Goal: Transaction & Acquisition: Purchase product/service

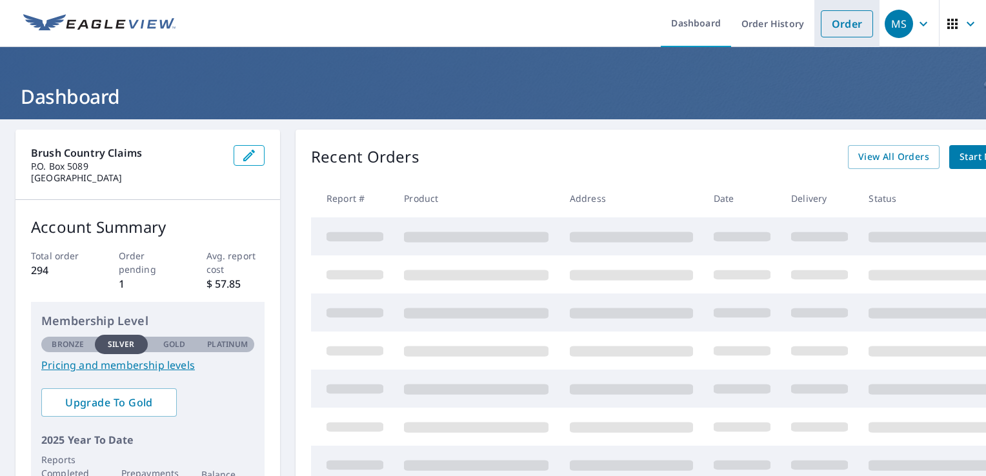
click at [840, 19] on link "Order" at bounding box center [847, 23] width 52 height 27
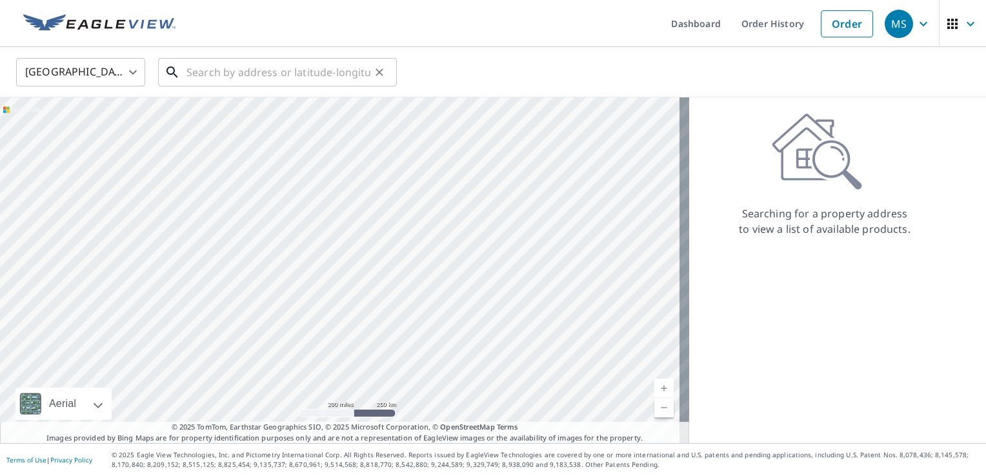
click at [304, 83] on input "text" at bounding box center [279, 72] width 184 height 36
paste input "[STREET_ADDRESS]"
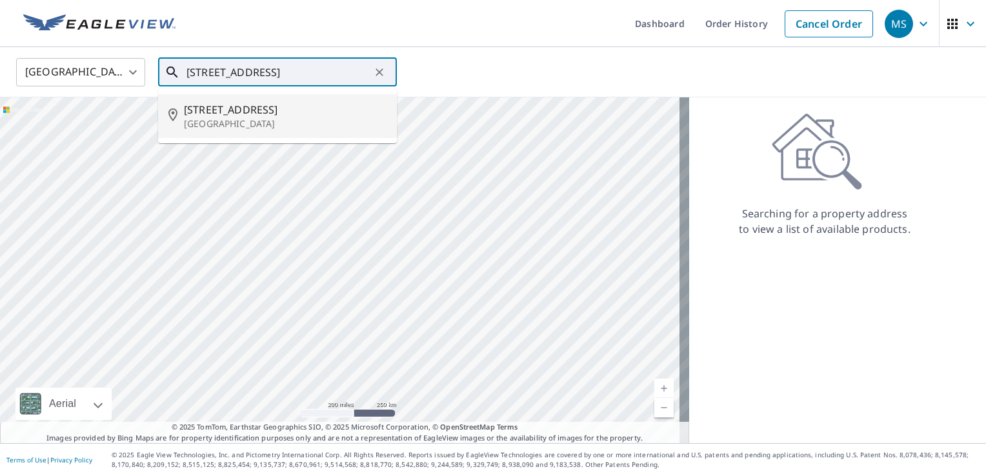
click at [273, 114] on span "[STREET_ADDRESS]" at bounding box center [285, 109] width 203 height 15
type input "[STREET_ADDRESS]"
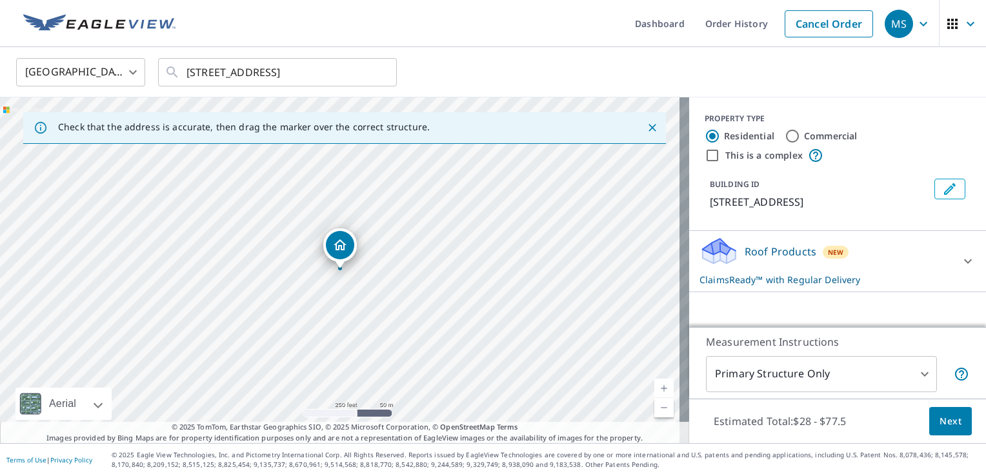
click at [917, 370] on body "MS MS Dashboard Order History Cancel Order MS [GEOGRAPHIC_DATA] [GEOGRAPHIC_DAT…" at bounding box center [493, 238] width 986 height 476
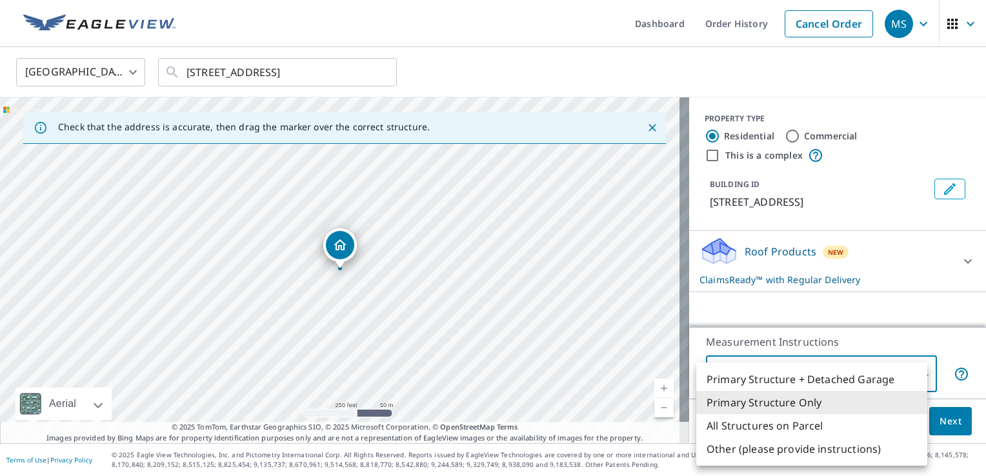
click at [834, 407] on li "Primary Structure Only" at bounding box center [811, 402] width 231 height 23
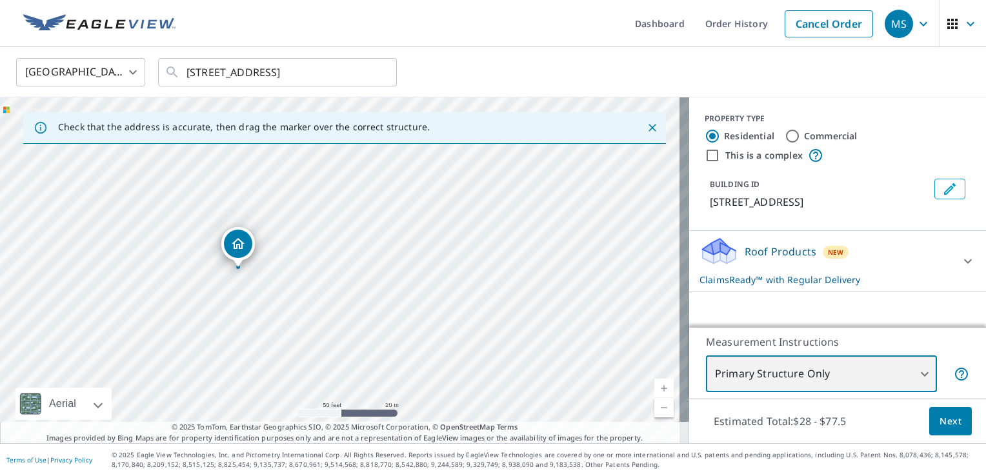
drag, startPoint x: 286, startPoint y: 330, endPoint x: 327, endPoint y: 227, distance: 111.6
click at [325, 231] on div "[STREET_ADDRESS]" at bounding box center [344, 270] width 689 height 346
drag, startPoint x: 312, startPoint y: 253, endPoint x: 380, endPoint y: 256, distance: 67.8
click at [380, 256] on div "[STREET_ADDRESS]" at bounding box center [344, 270] width 689 height 346
drag, startPoint x: 375, startPoint y: 235, endPoint x: 350, endPoint y: 341, distance: 109.3
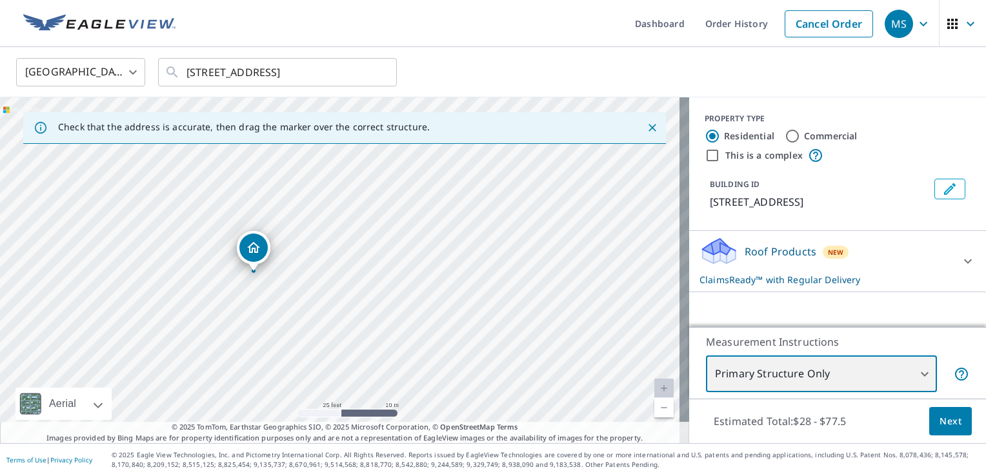
click at [350, 341] on div "[STREET_ADDRESS]" at bounding box center [344, 270] width 689 height 346
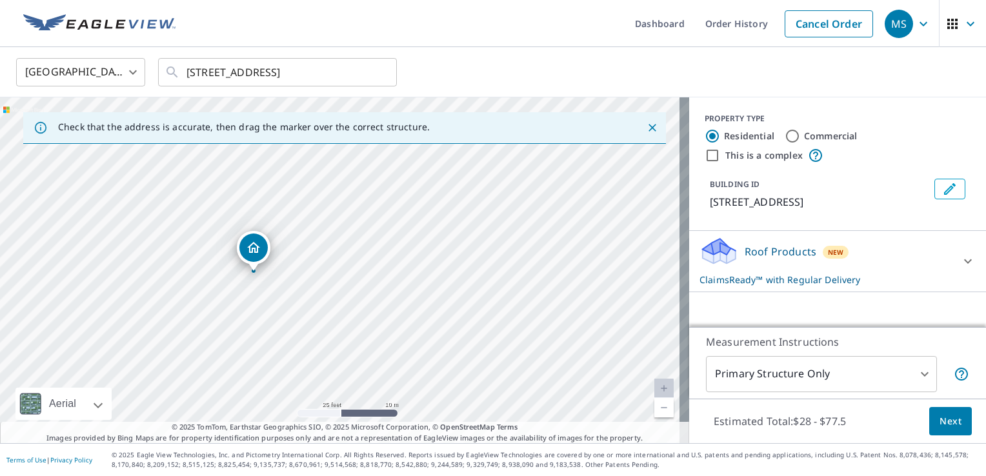
click at [945, 425] on span "Next" at bounding box center [951, 422] width 22 height 16
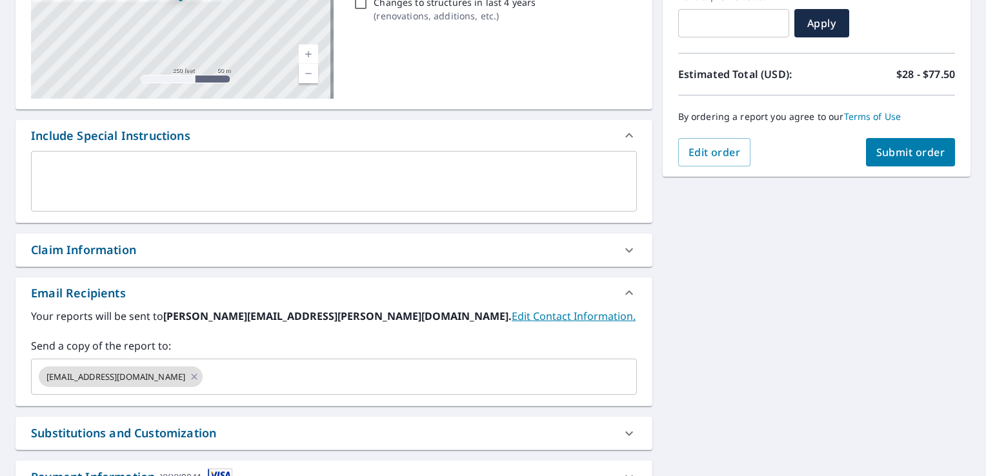
scroll to position [258, 0]
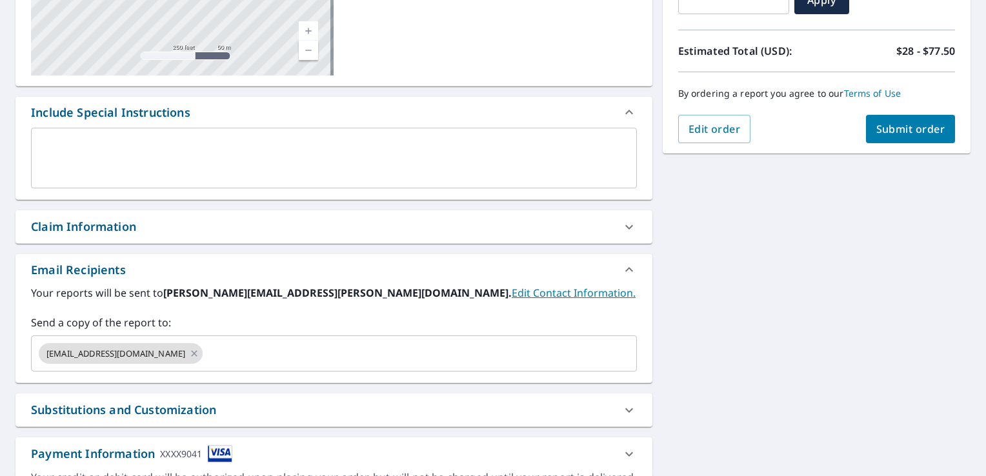
click at [396, 218] on div "Claim Information" at bounding box center [322, 226] width 583 height 17
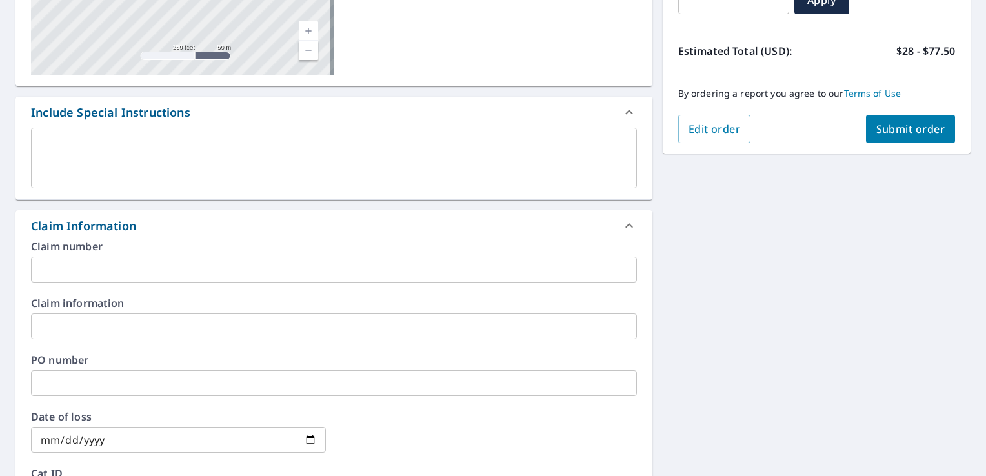
scroll to position [344, 0]
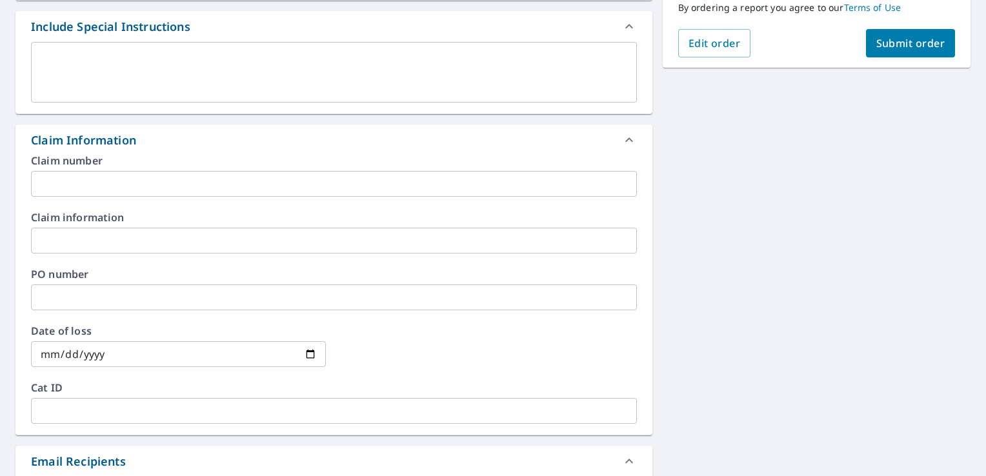
click at [181, 168] on div "Claim number ​" at bounding box center [334, 176] width 606 height 41
click at [160, 191] on input "text" at bounding box center [334, 184] width 606 height 26
click at [137, 175] on input "text" at bounding box center [334, 184] width 606 height 26
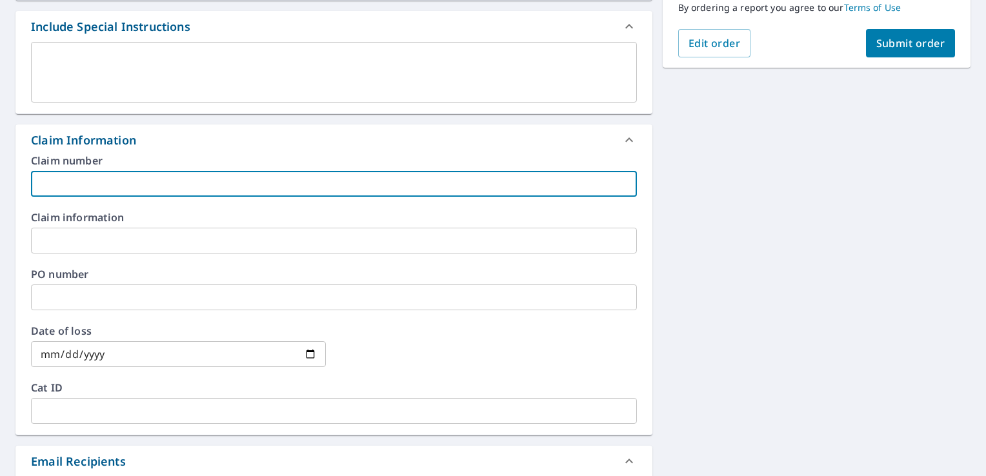
paste input "527890"
type input "527890"
click at [123, 230] on input "text" at bounding box center [334, 241] width 606 height 26
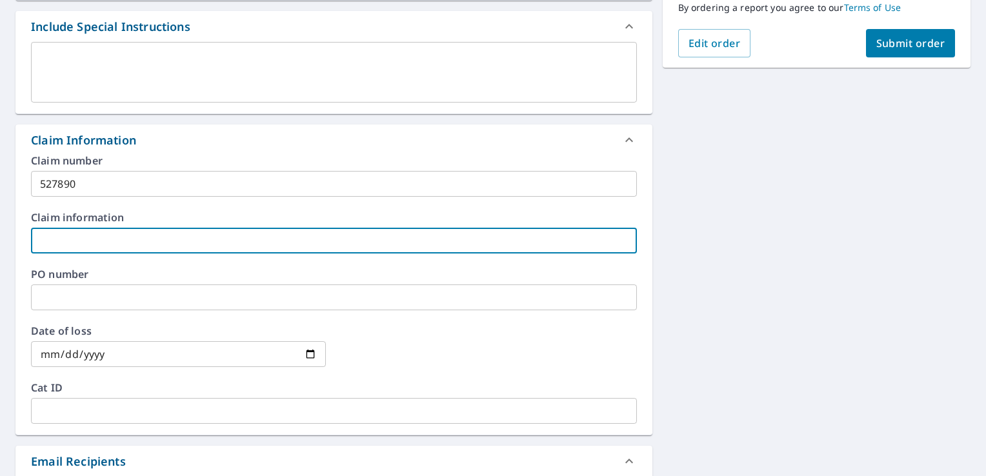
click at [88, 290] on input "text" at bounding box center [334, 298] width 606 height 26
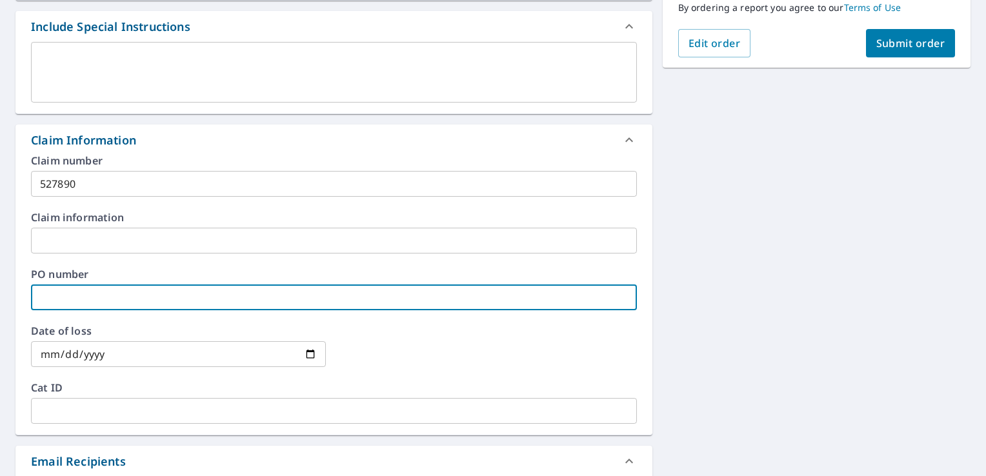
click at [95, 236] on input "text" at bounding box center [334, 241] width 606 height 26
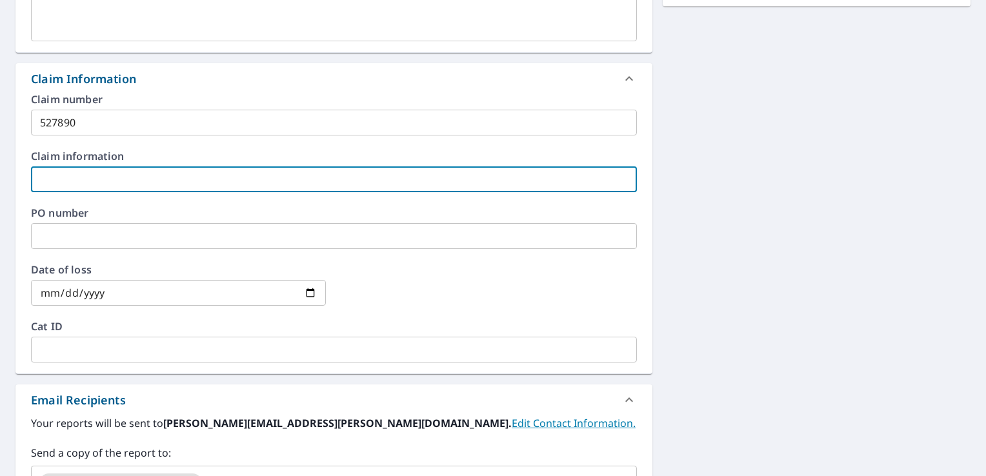
scroll to position [430, 0]
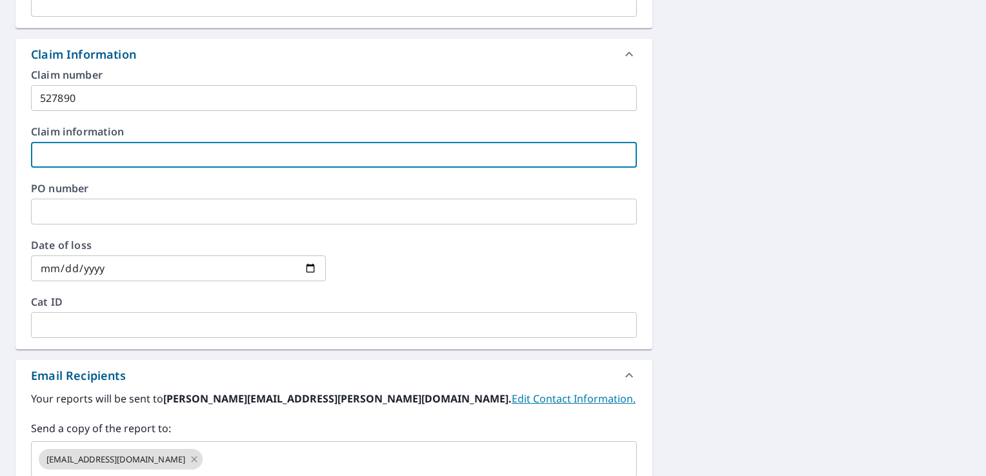
click at [114, 262] on input "date" at bounding box center [178, 269] width 295 height 26
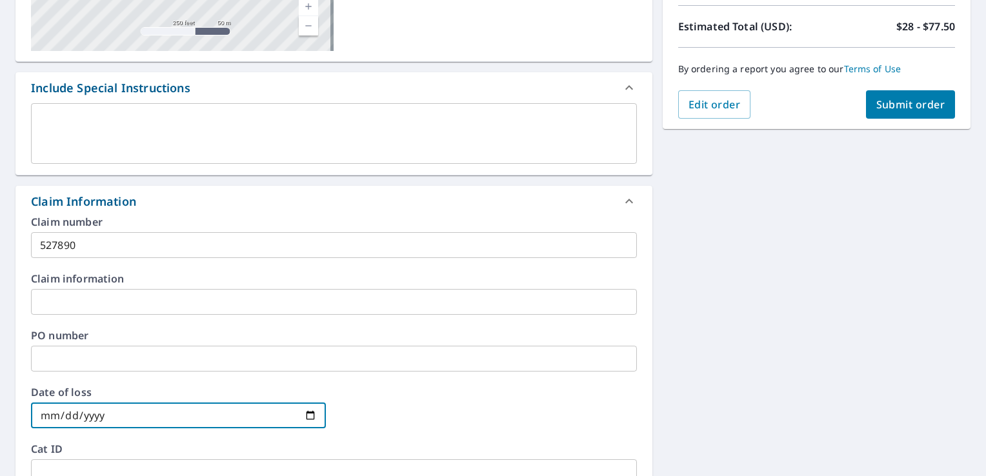
scroll to position [258, 0]
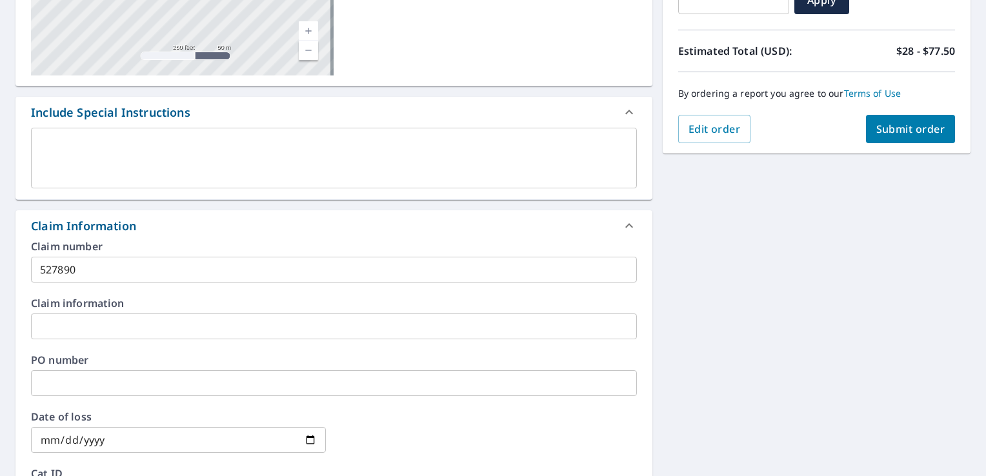
click at [489, 225] on div "Claim Information" at bounding box center [322, 225] width 583 height 17
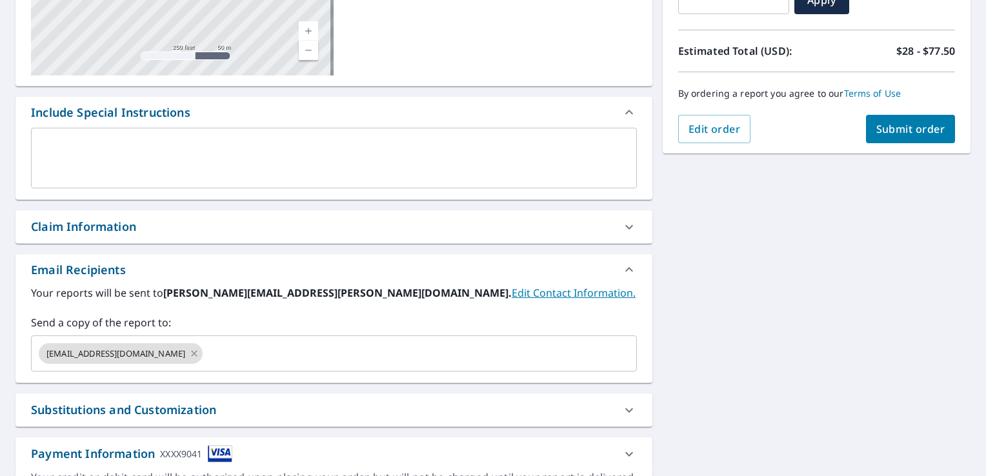
scroll to position [335, 0]
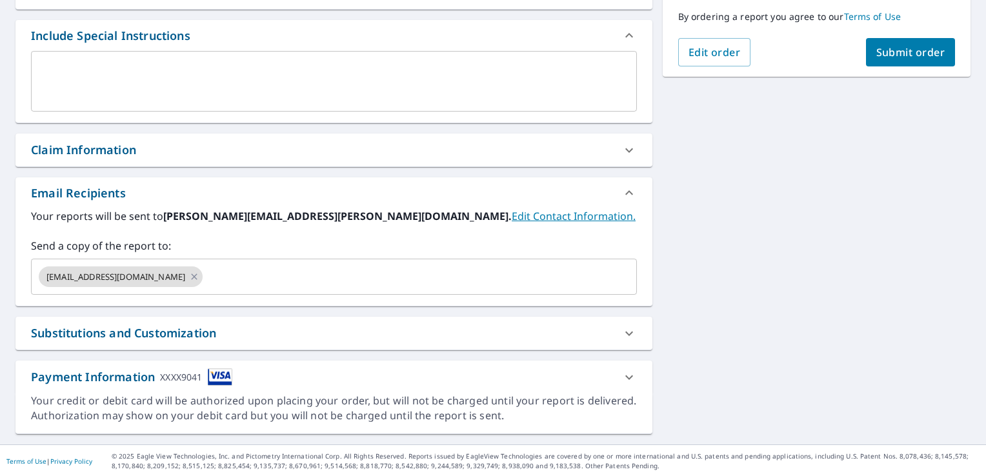
click at [145, 165] on div "Claim Information" at bounding box center [333, 150] width 637 height 33
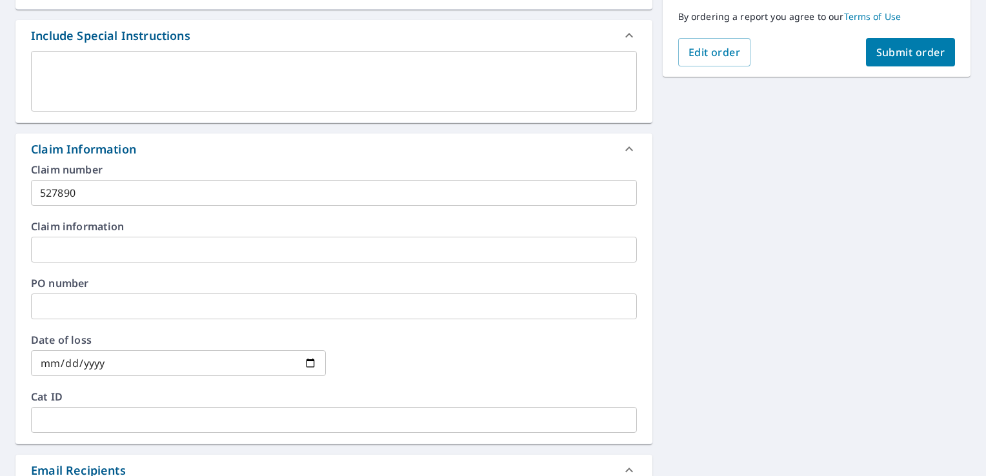
click at [130, 232] on div "Claim information ​" at bounding box center [334, 241] width 606 height 41
click at [127, 245] on input "text" at bounding box center [334, 250] width 606 height 26
click at [64, 225] on label "Claim information" at bounding box center [334, 226] width 606 height 10
click at [72, 239] on input "text" at bounding box center [334, 250] width 606 height 26
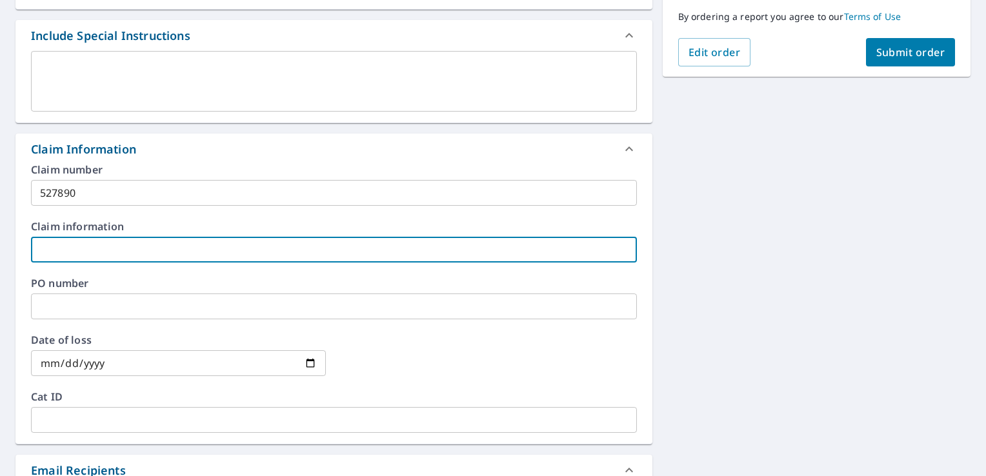
paste input "[PERSON_NAME] & [PERSON_NAME] B"
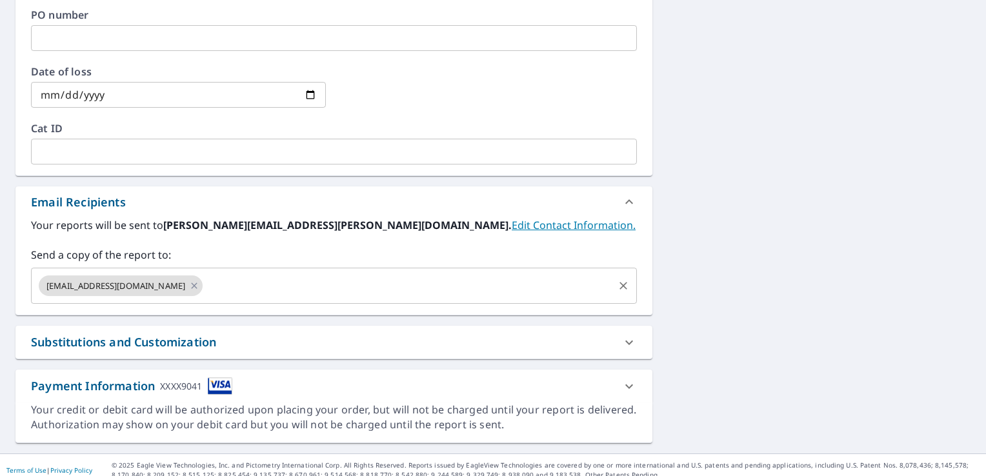
scroll to position [612, 0]
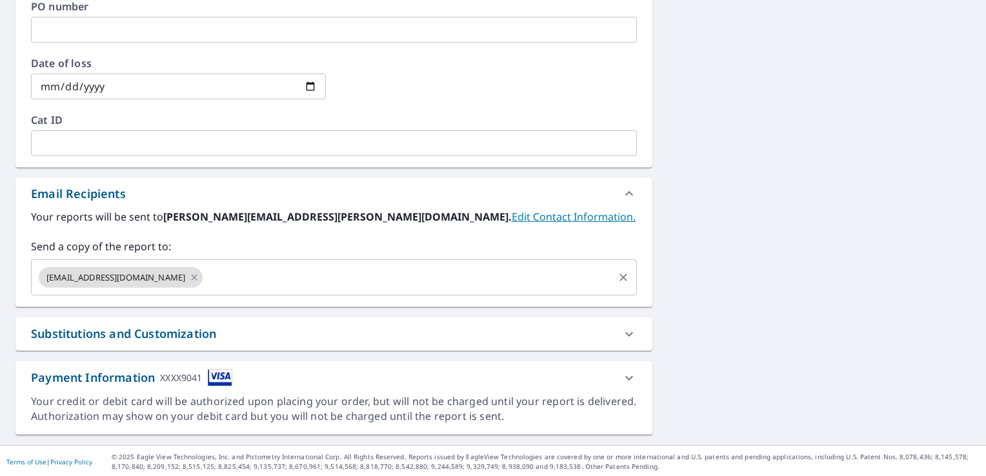
type input "[PERSON_NAME] & [PERSON_NAME]"
click at [234, 275] on input "text" at bounding box center [408, 277] width 407 height 25
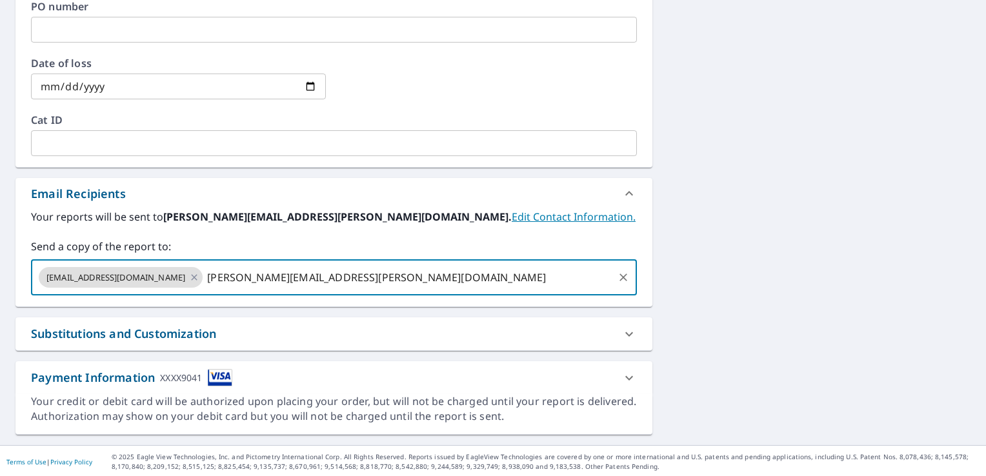
type input "[PERSON_NAME][EMAIL_ADDRESS][PERSON_NAME][DOMAIN_NAME]"
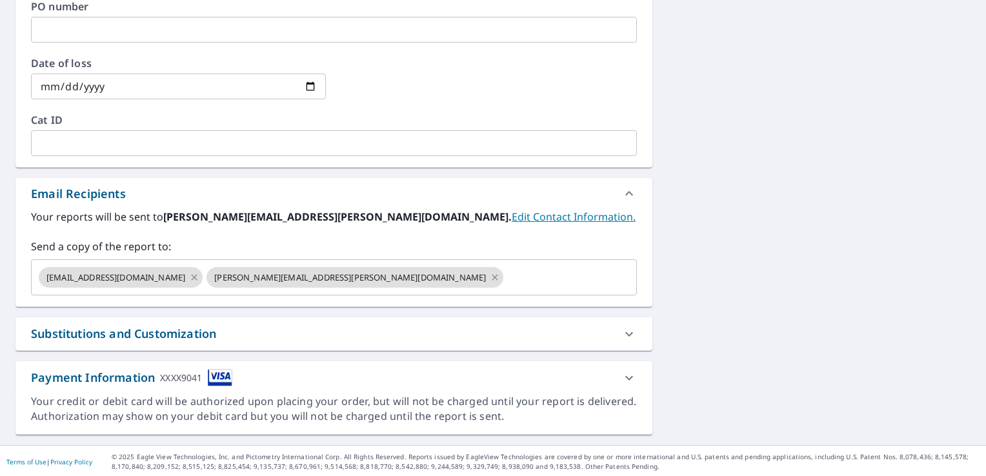
click at [409, 326] on div "Substitutions and Customization" at bounding box center [322, 333] width 583 height 17
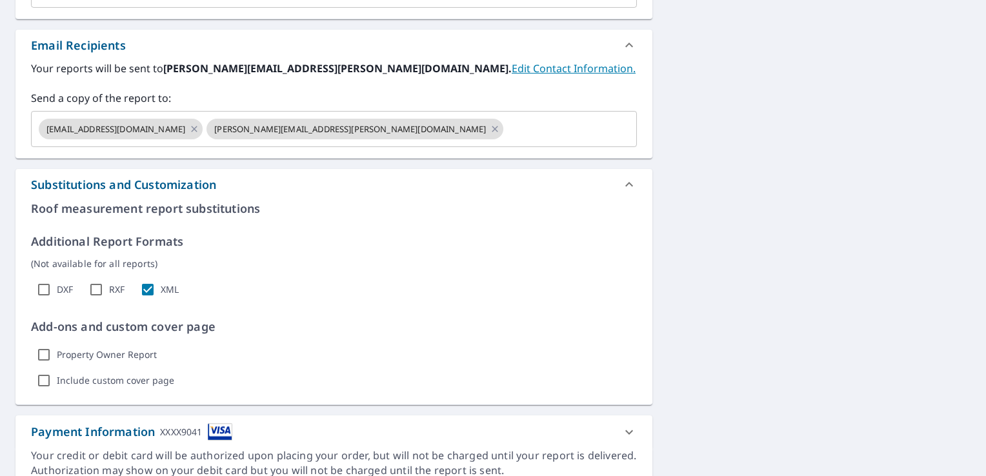
scroll to position [784, 0]
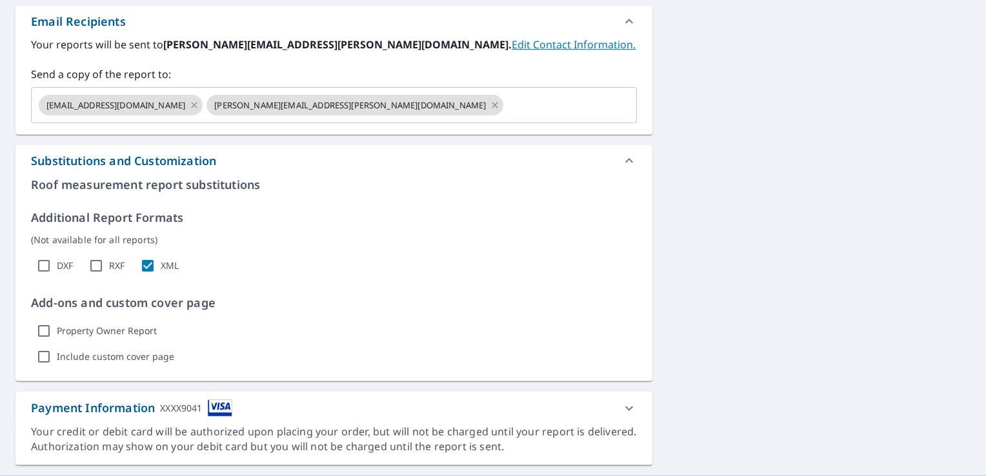
click at [66, 165] on div "Substitutions and Customization" at bounding box center [123, 160] width 185 height 17
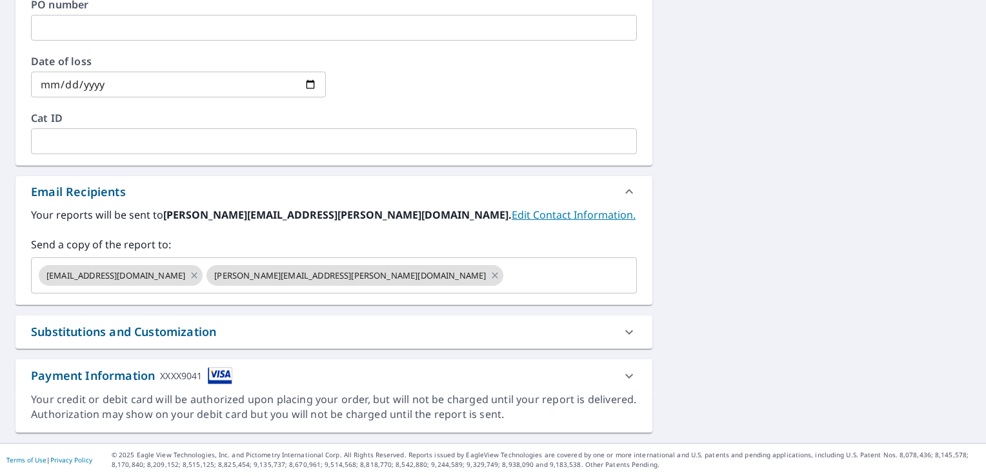
scroll to position [612, 0]
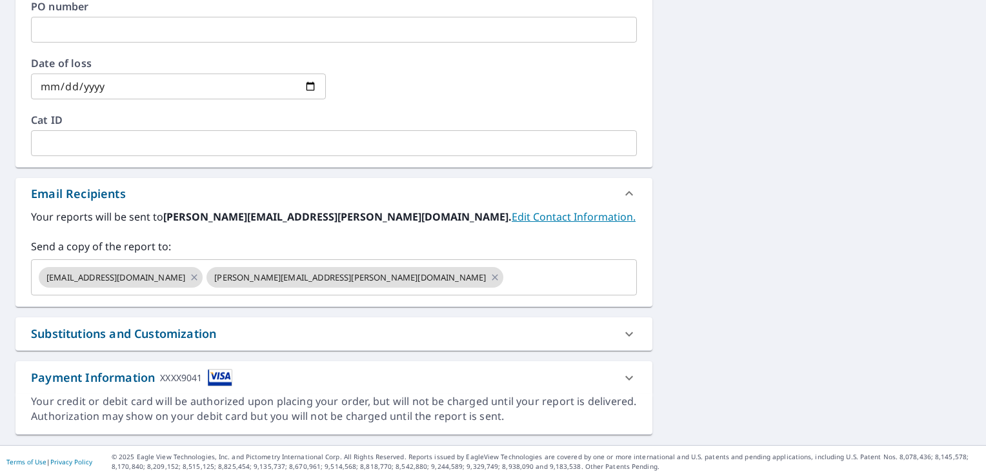
click at [311, 379] on div "Payment Information XXXX9041" at bounding box center [322, 377] width 583 height 17
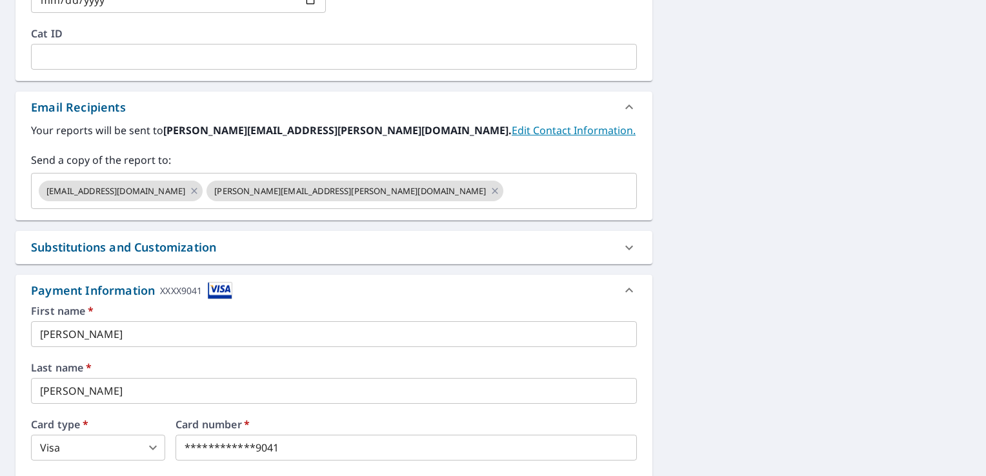
click at [298, 279] on div "Payment Information XXXX9041" at bounding box center [333, 290] width 637 height 31
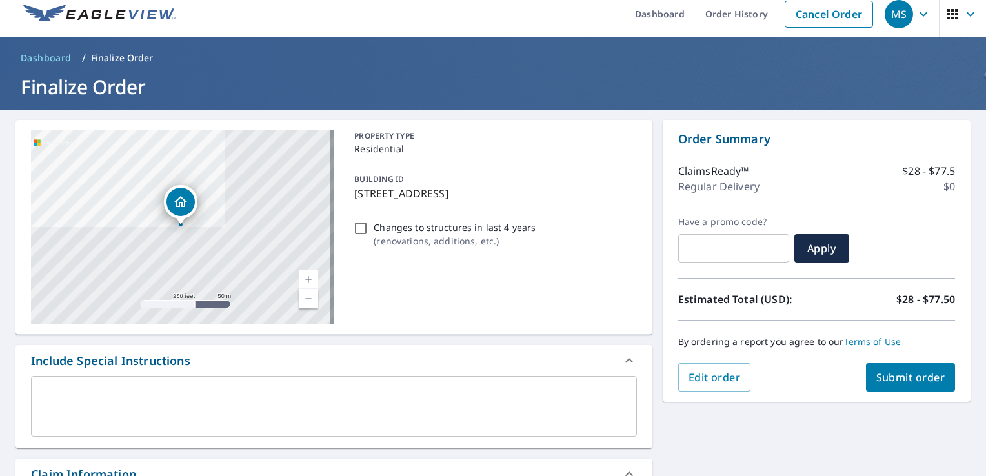
scroll to position [182, 0]
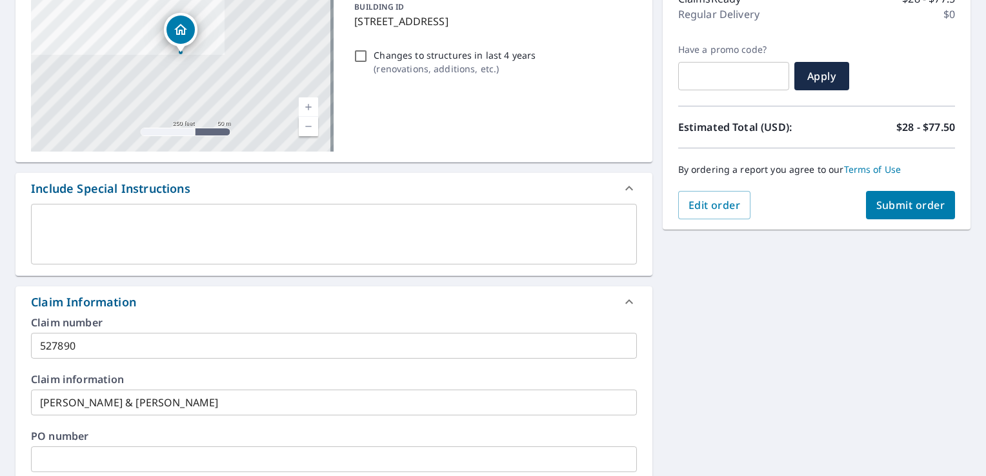
click at [876, 205] on span "Submit order" at bounding box center [910, 205] width 69 height 14
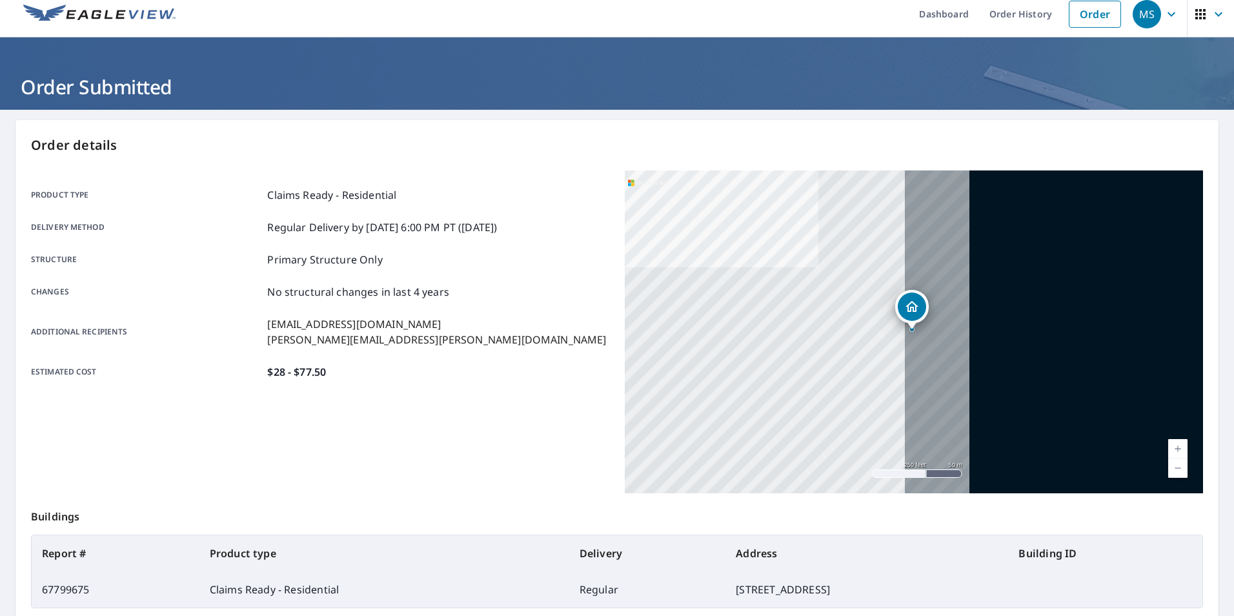
scroll to position [10, 0]
